Goal: Transaction & Acquisition: Purchase product/service

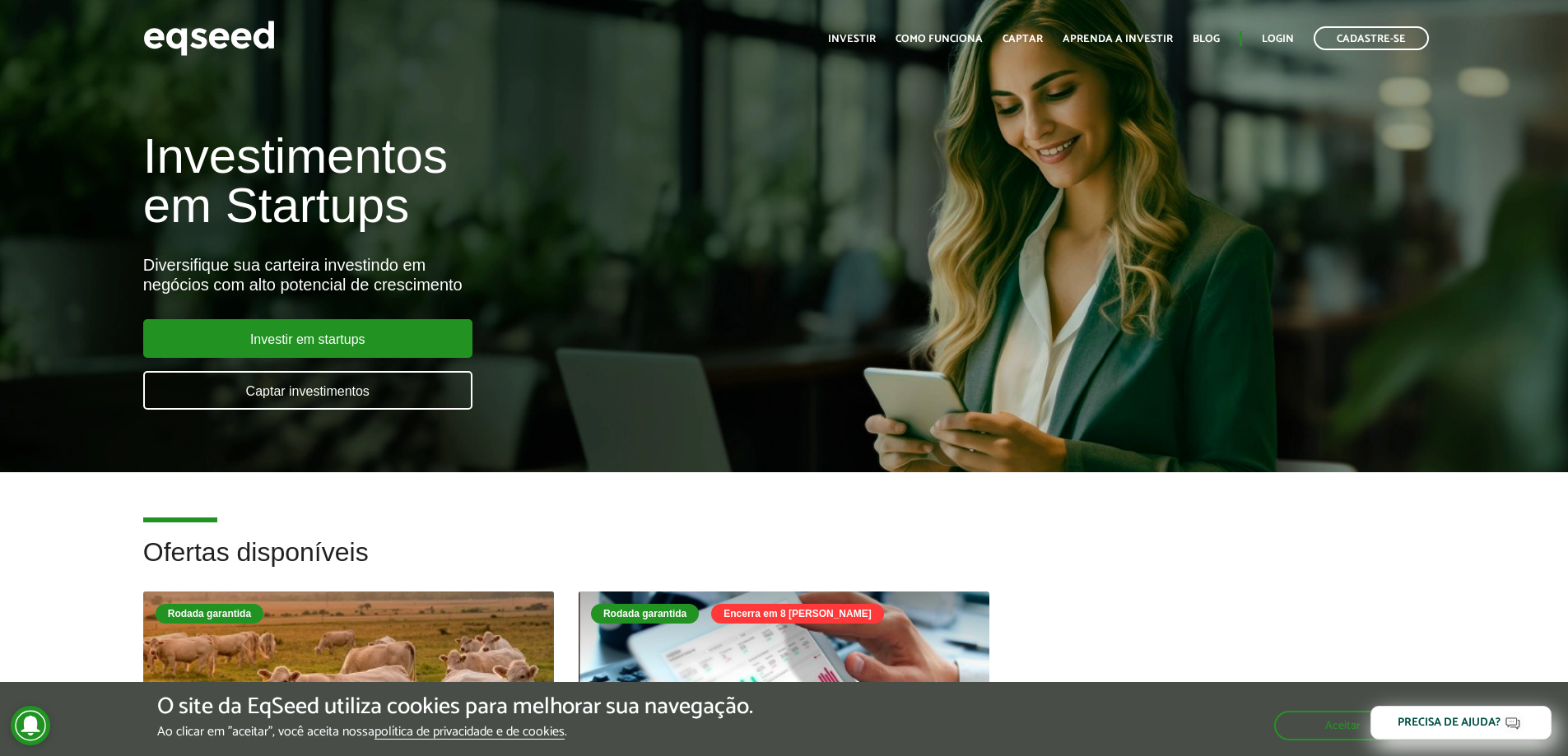
click at [1352, 546] on h2 "Ofertas disponíveis" at bounding box center [784, 565] width 1282 height 53
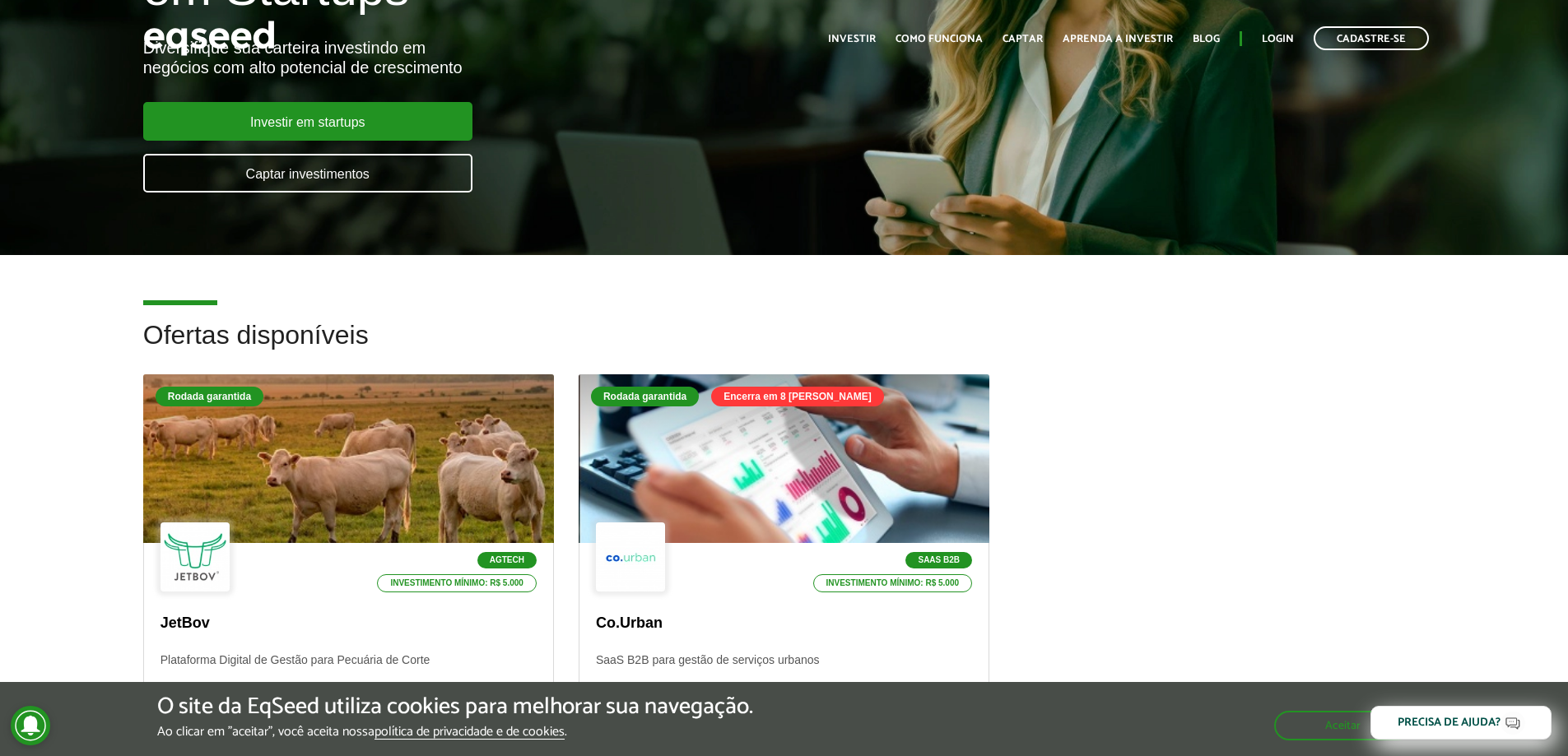
scroll to position [411, 0]
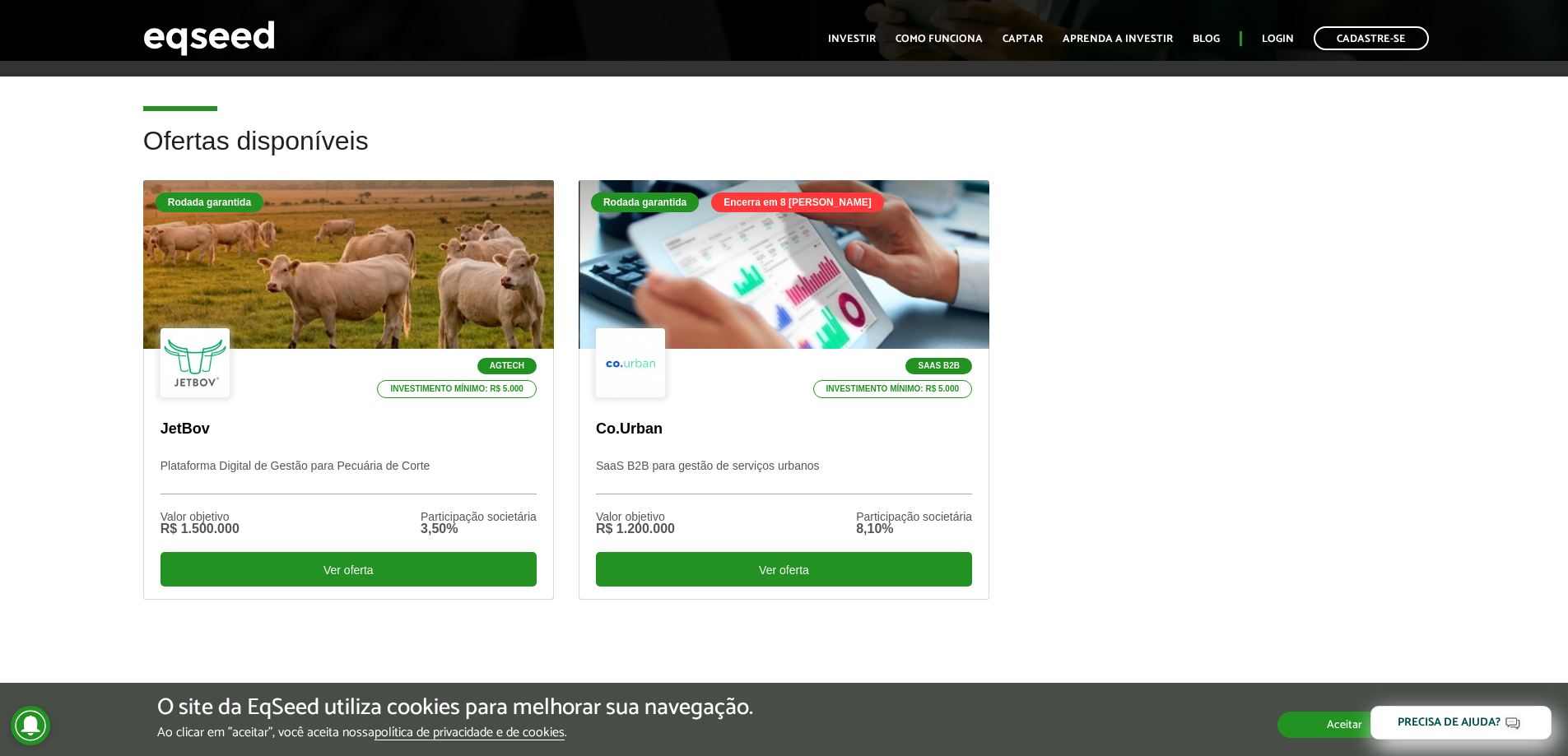
click at [1333, 718] on button "Aceitar" at bounding box center [1344, 724] width 134 height 27
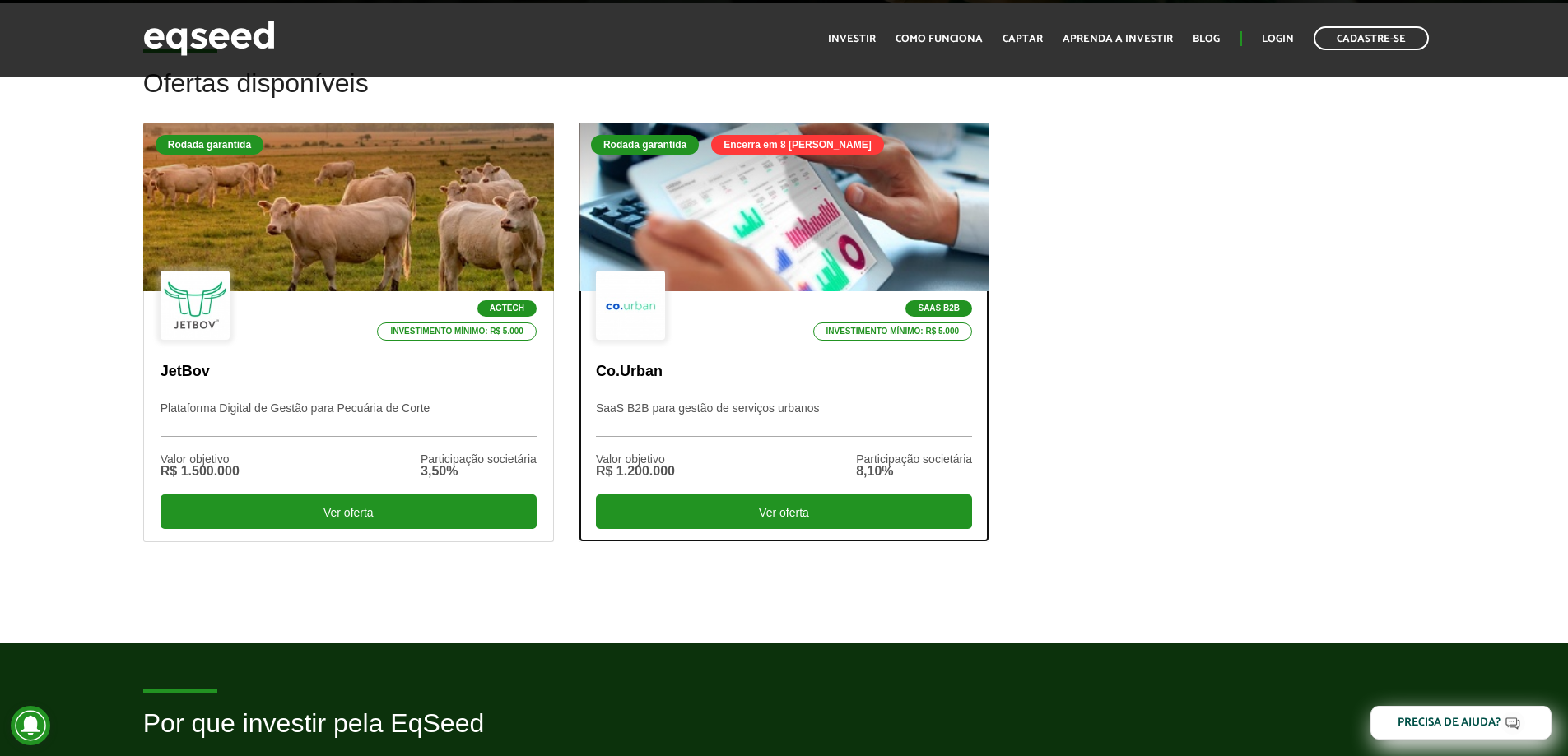
scroll to position [494, 0]
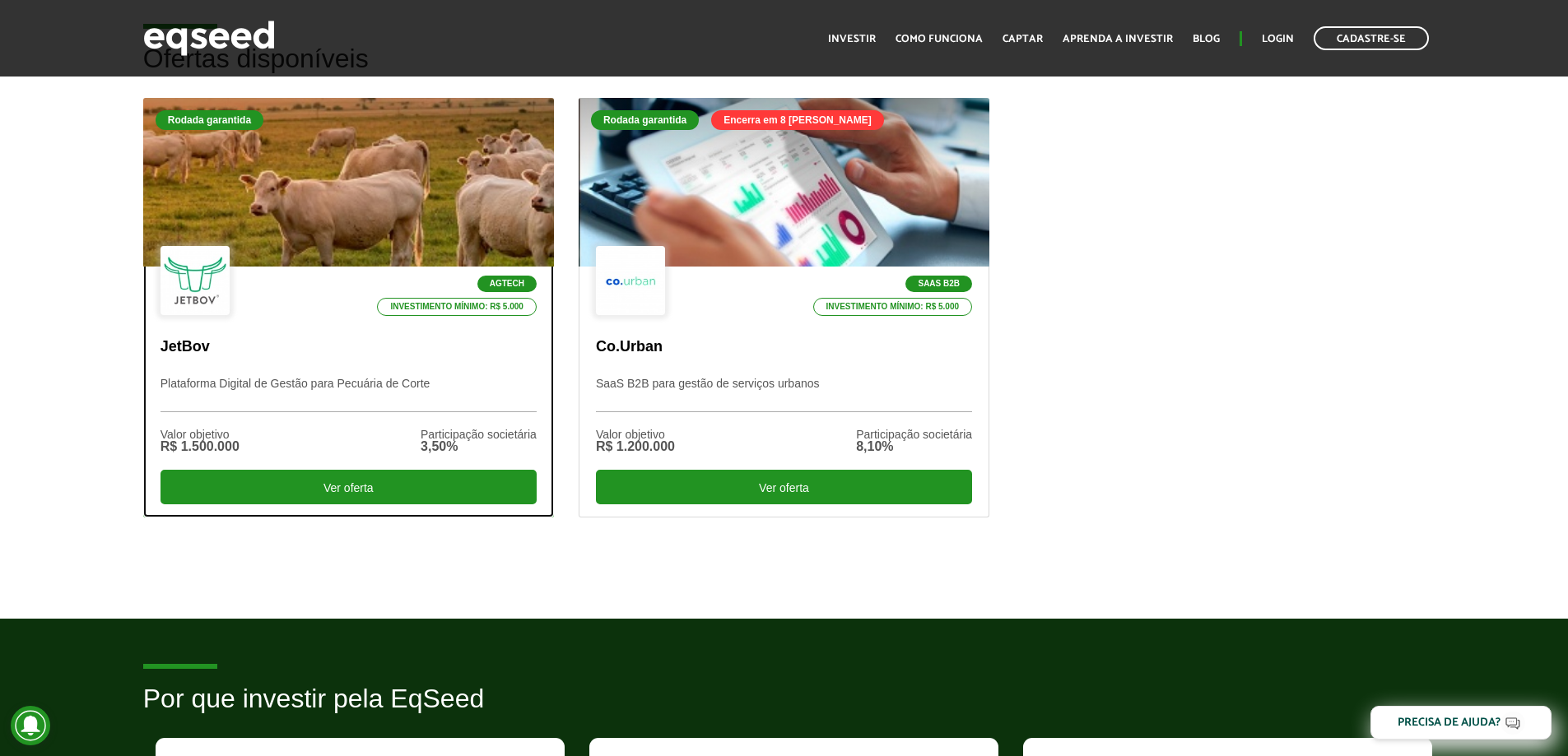
click at [277, 298] on div "Agtech Investimento mínimo: R$ 5.000" at bounding box center [349, 281] width 376 height 71
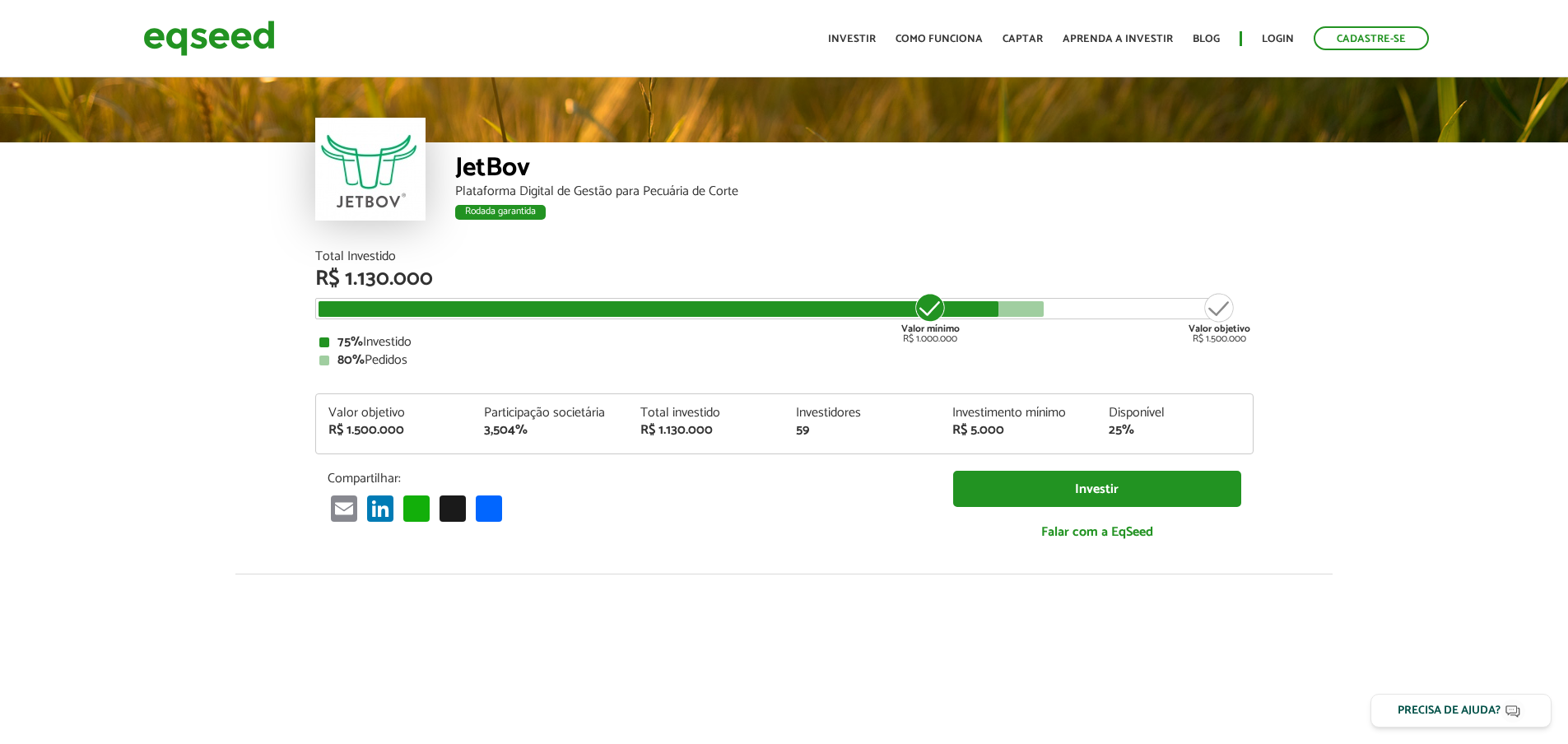
scroll to position [83, 0]
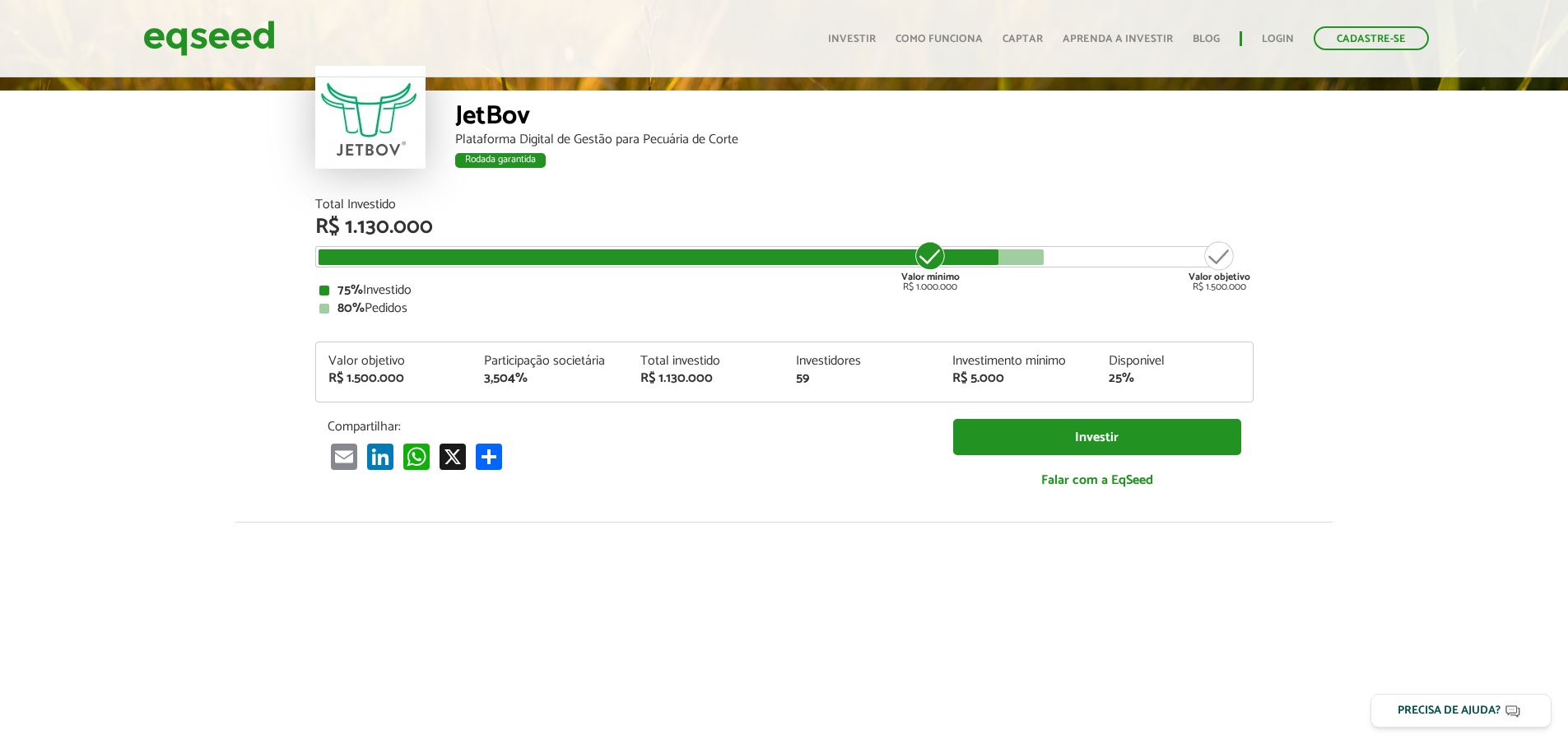
drag, startPoint x: 313, startPoint y: 292, endPoint x: 424, endPoint y: 286, distance: 111.2
click at [424, 286] on div "Total Investido R$ 1.130.000 Valor mínimo R$ 1.000.000 Valor objetivo R$ 1.500.…" at bounding box center [784, 360] width 963 height 324
drag, startPoint x: 212, startPoint y: 362, endPoint x: 189, endPoint y: 404, distance: 47.9
click at [209, 362] on article "JetBov Plataforma Digital de Gestão para Pecuária de Corte Rodada garantida Rod…" at bounding box center [784, 537] width 1568 height 1091
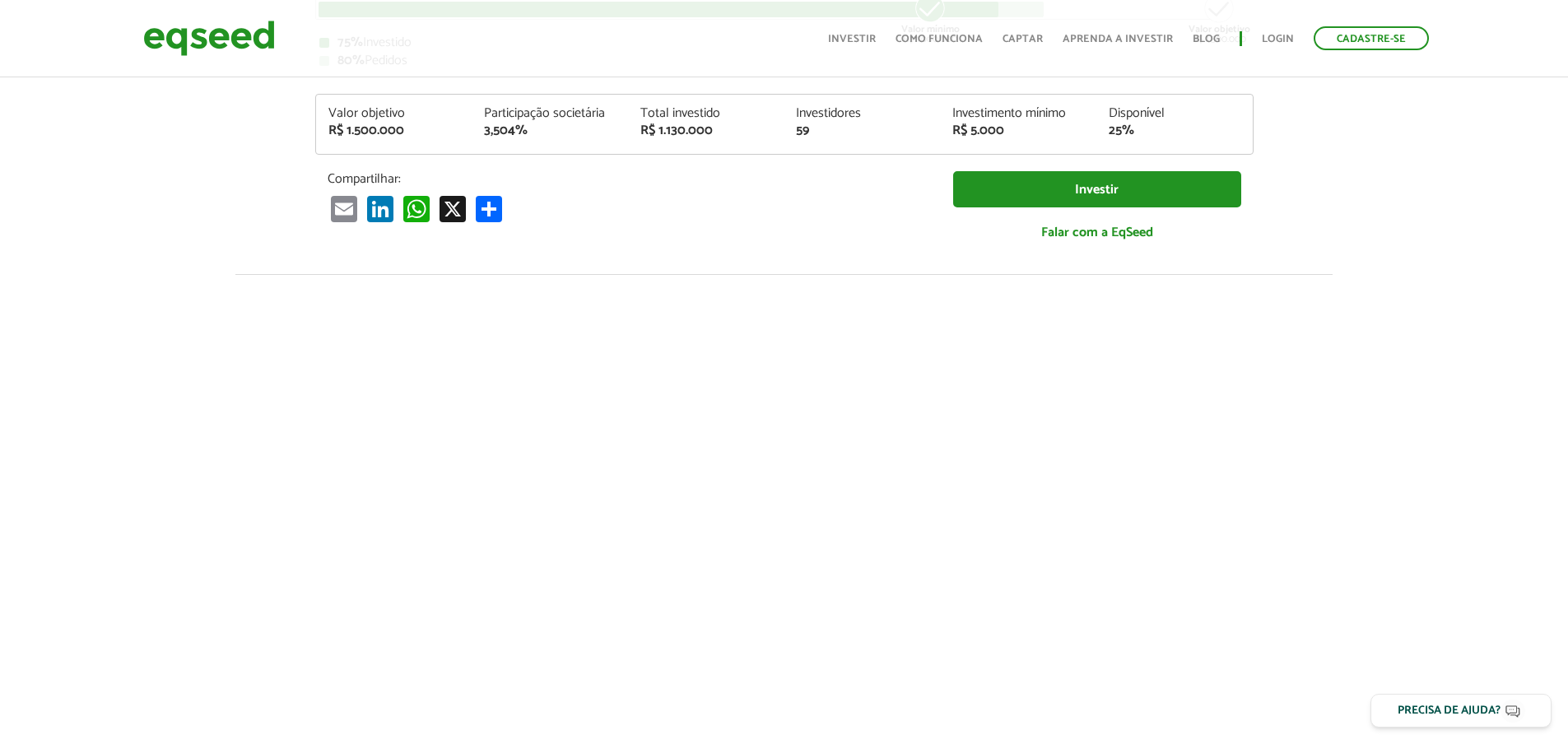
scroll to position [494, 0]
